Goal: Find specific page/section: Find specific page/section

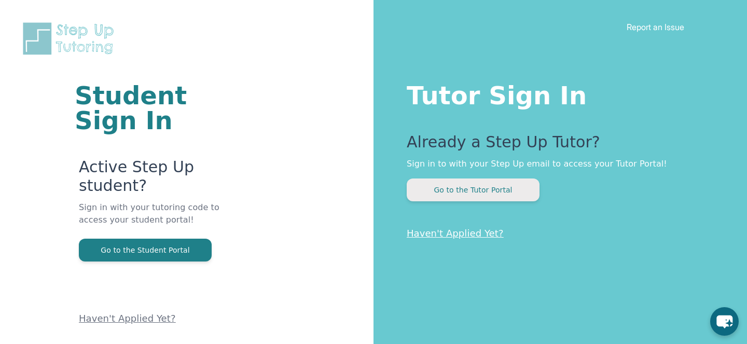
click at [480, 189] on button "Go to the Tutor Portal" at bounding box center [473, 190] width 133 height 23
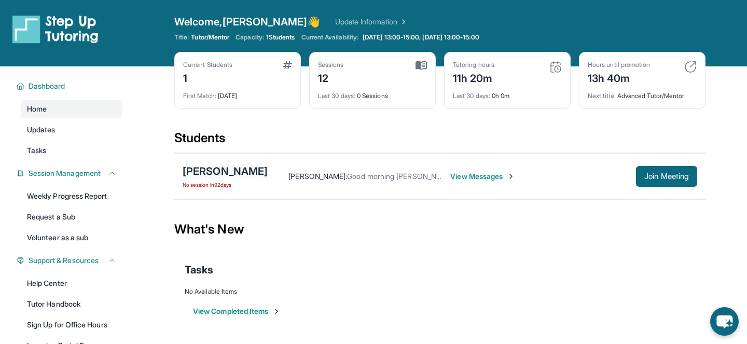
click at [209, 169] on div "[PERSON_NAME]" at bounding box center [225, 171] width 85 height 15
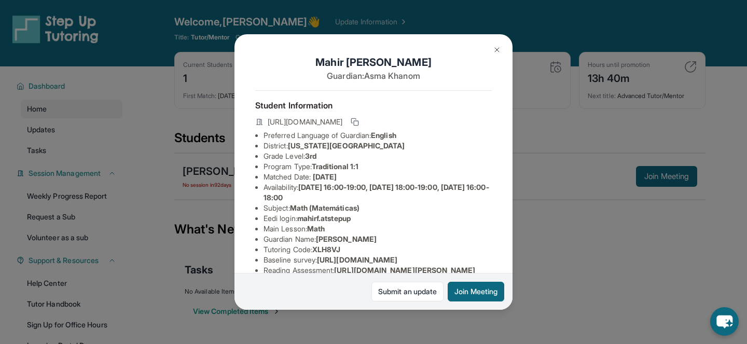
drag, startPoint x: 268, startPoint y: 120, endPoint x: 468, endPoint y: 122, distance: 199.8
click at [469, 122] on div "[URL][DOMAIN_NAME]" at bounding box center [373, 123] width 237 height 15
click at [359, 121] on icon at bounding box center [355, 122] width 8 height 8
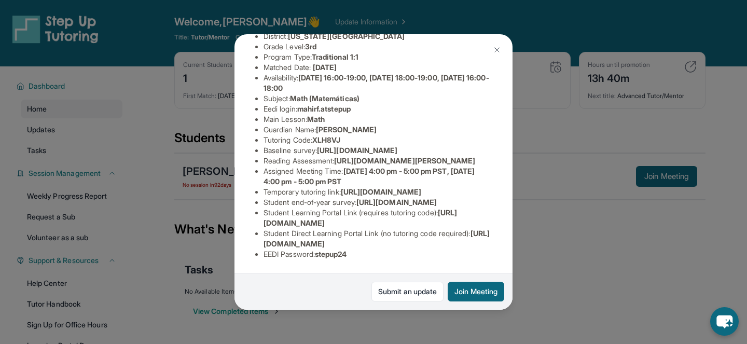
scroll to position [223, 0]
click at [548, 261] on div "[PERSON_NAME] Guardian: [PERSON_NAME] Student Information [URL][DOMAIN_NAME] Pr…" at bounding box center [373, 172] width 747 height 344
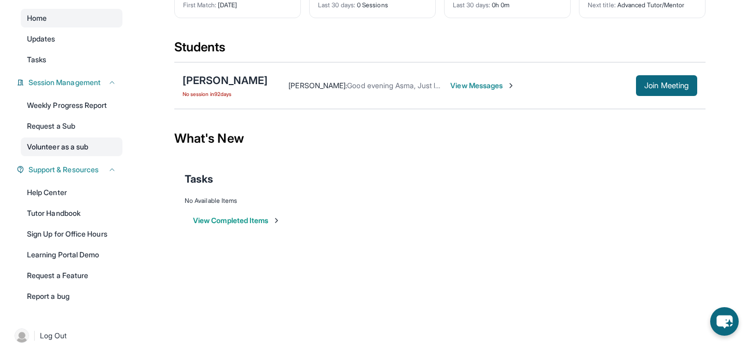
scroll to position [100, 0]
